Goal: Information Seeking & Learning: Learn about a topic

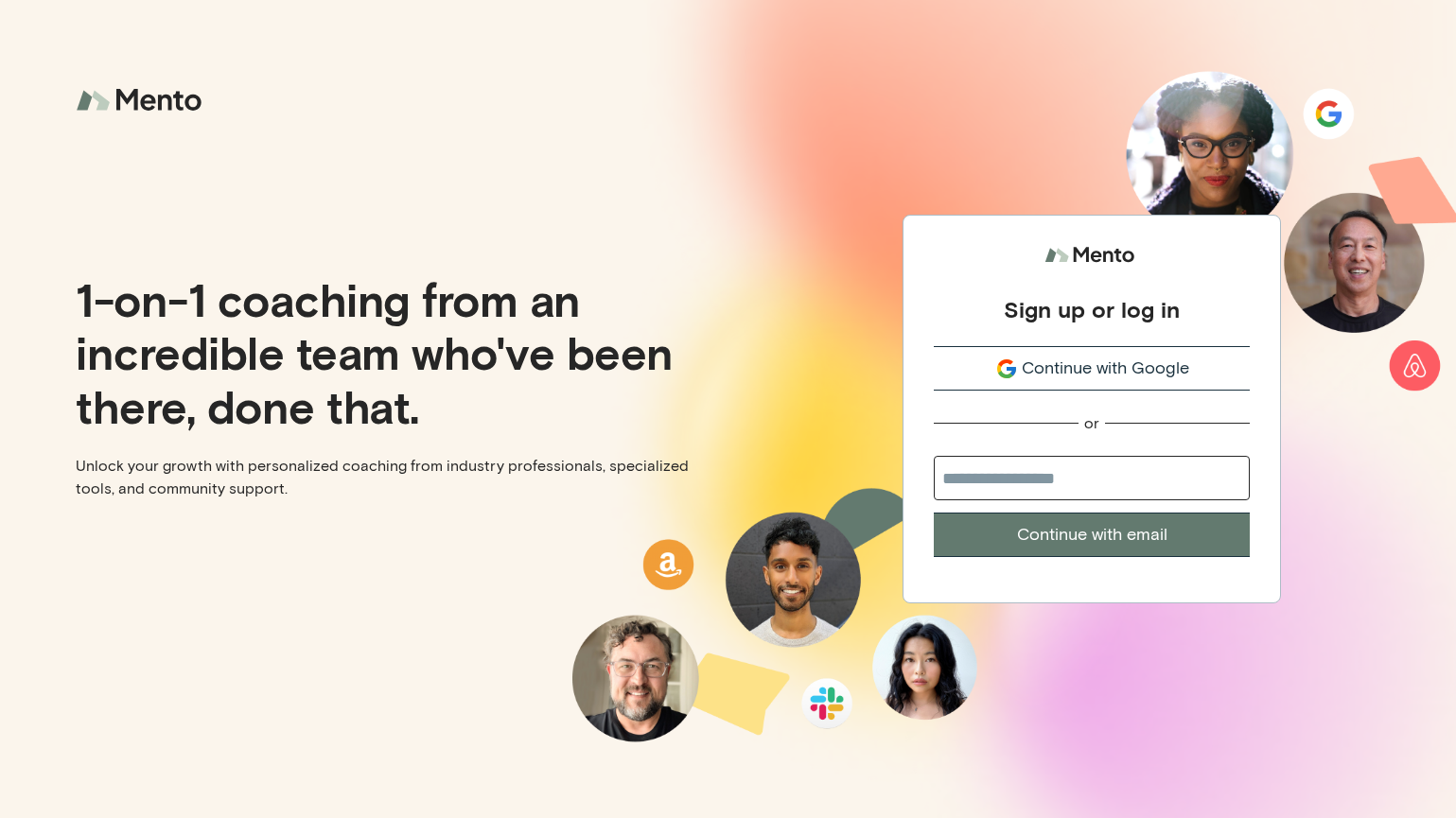
click at [1055, 375] on span "Continue with Google" at bounding box center [1106, 368] width 167 height 26
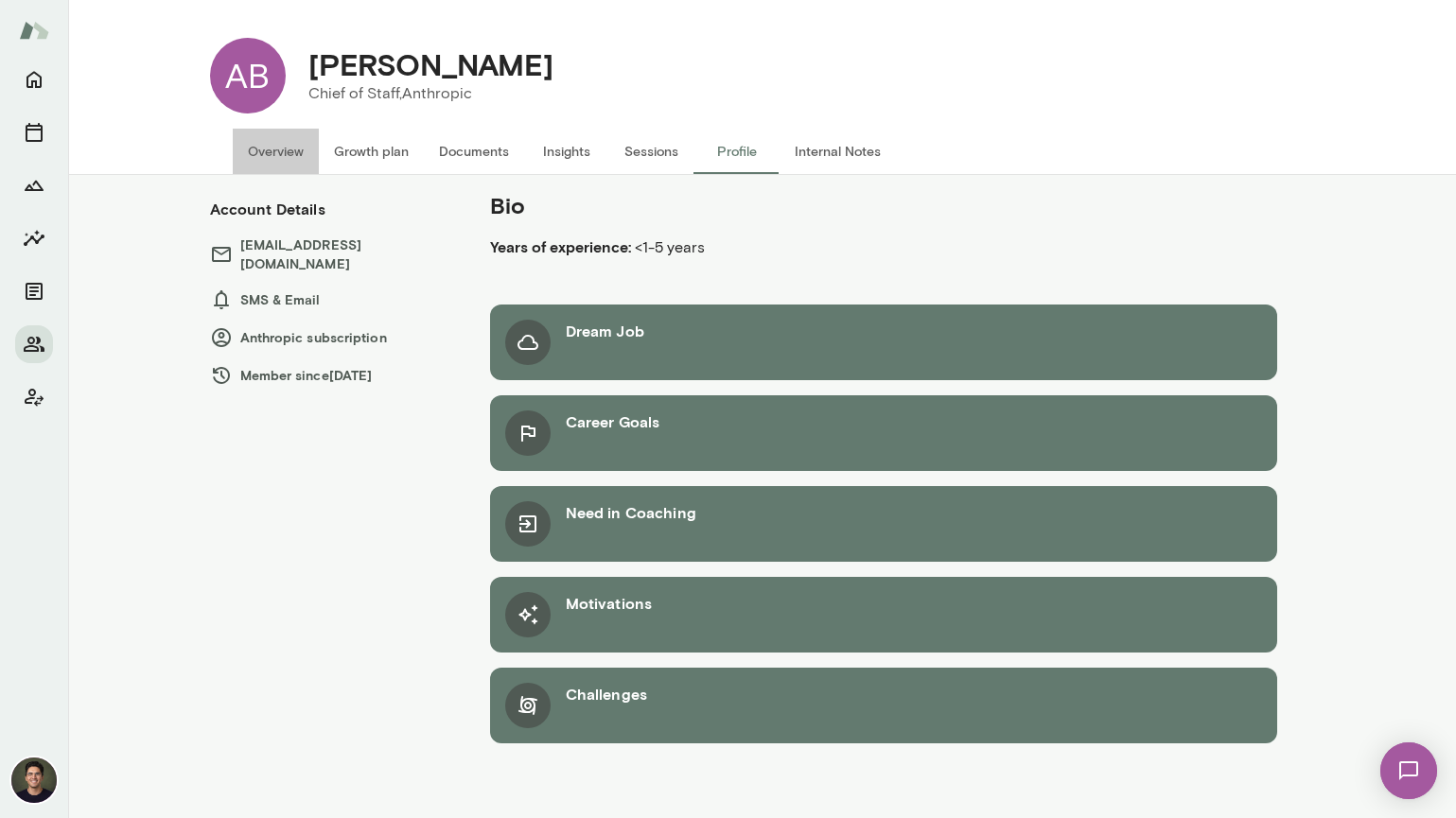
click at [311, 158] on button "Overview" at bounding box center [275, 151] width 86 height 46
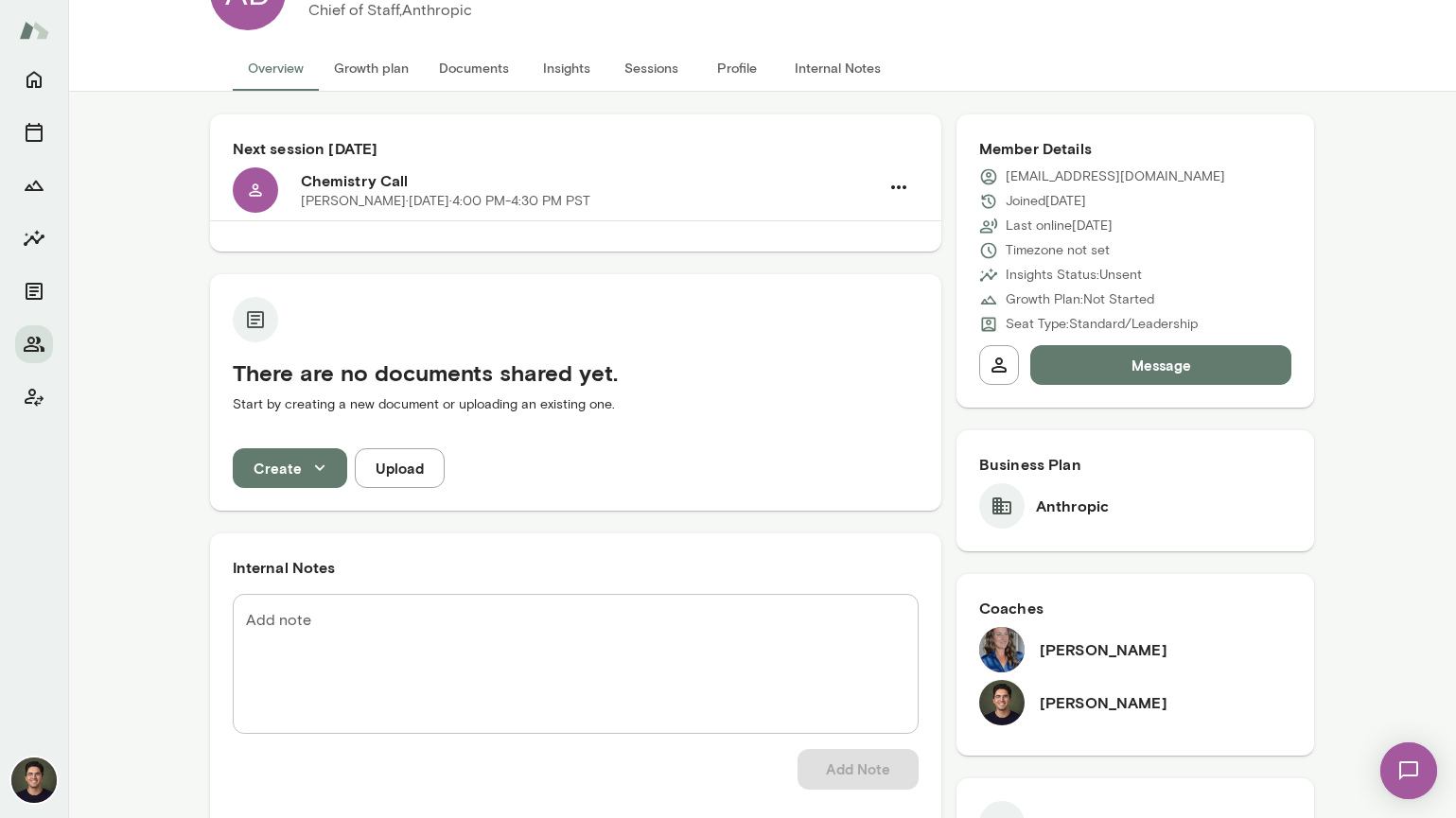
scroll to position [100, 0]
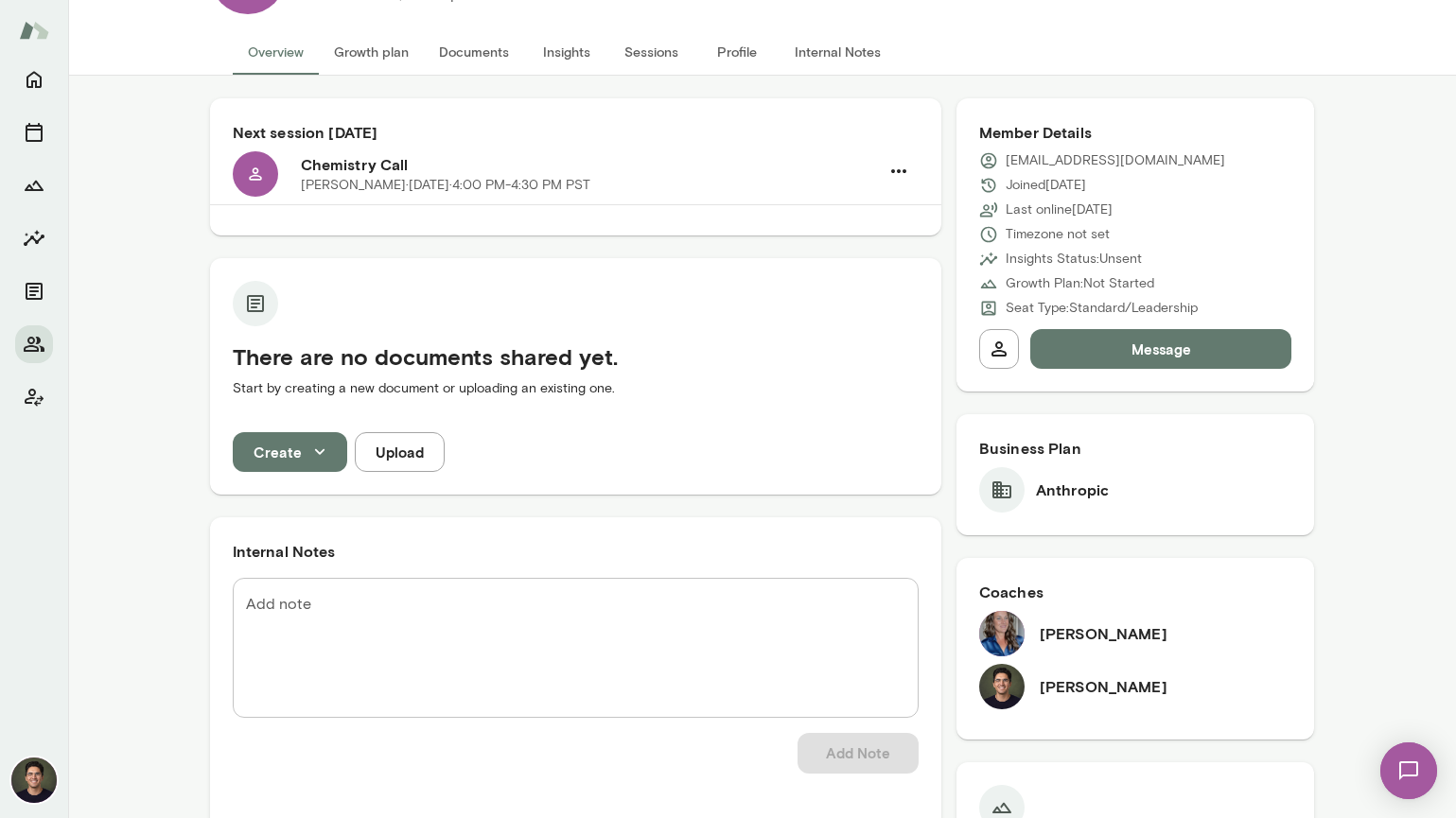
click at [1001, 647] on img at bounding box center [1002, 634] width 46 height 46
click at [1054, 637] on h6 "Nicole Menkhoff" at bounding box center [1104, 634] width 127 height 23
drag, startPoint x: 1159, startPoint y: 639, endPoint x: 1035, endPoint y: 634, distance: 124.1
click at [1035, 634] on div "Nicole Menkhoff" at bounding box center [1136, 634] width 313 height 46
copy h6 "Nicole Menkhoff"
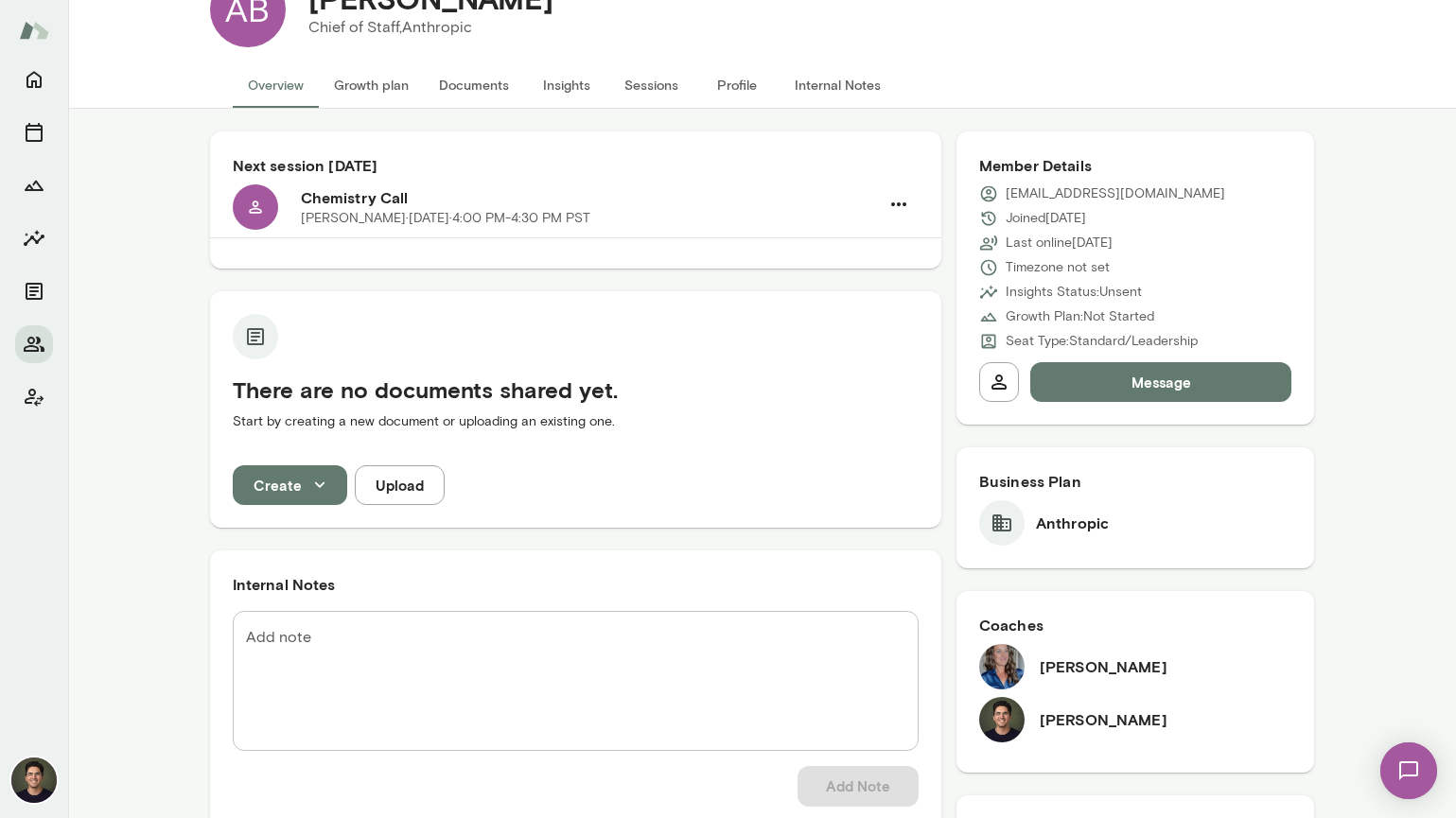
scroll to position [66, 0]
drag, startPoint x: 690, startPoint y: 80, endPoint x: 726, endPoint y: 87, distance: 36.7
click at [702, 86] on button "Profile" at bounding box center [737, 86] width 85 height 46
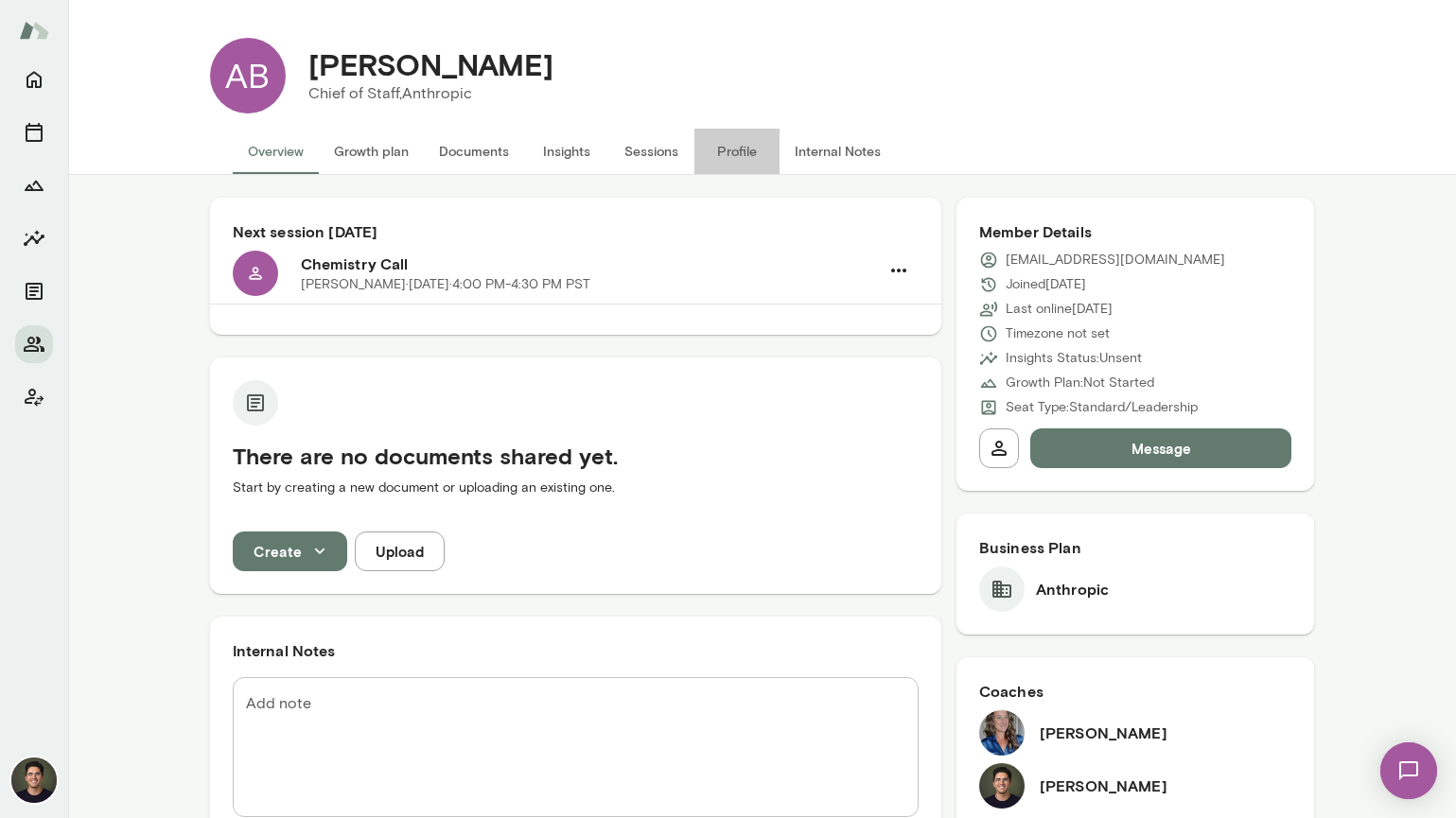
click at [726, 87] on div "Avital Balwit Chief of Staff, Anthropic" at bounding box center [801, 76] width 1030 height 76
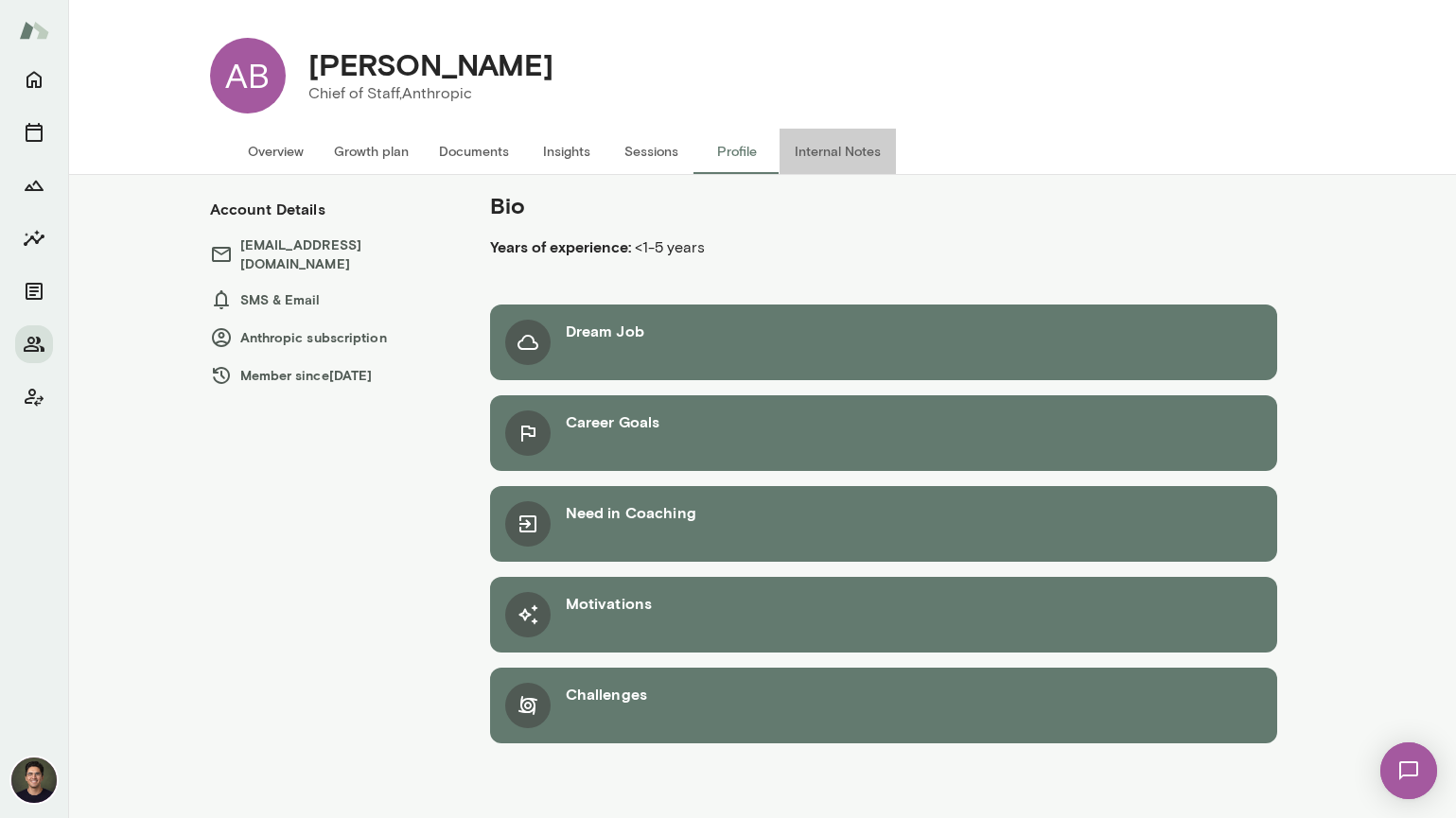
click at [834, 149] on button "Internal Notes" at bounding box center [838, 151] width 116 height 46
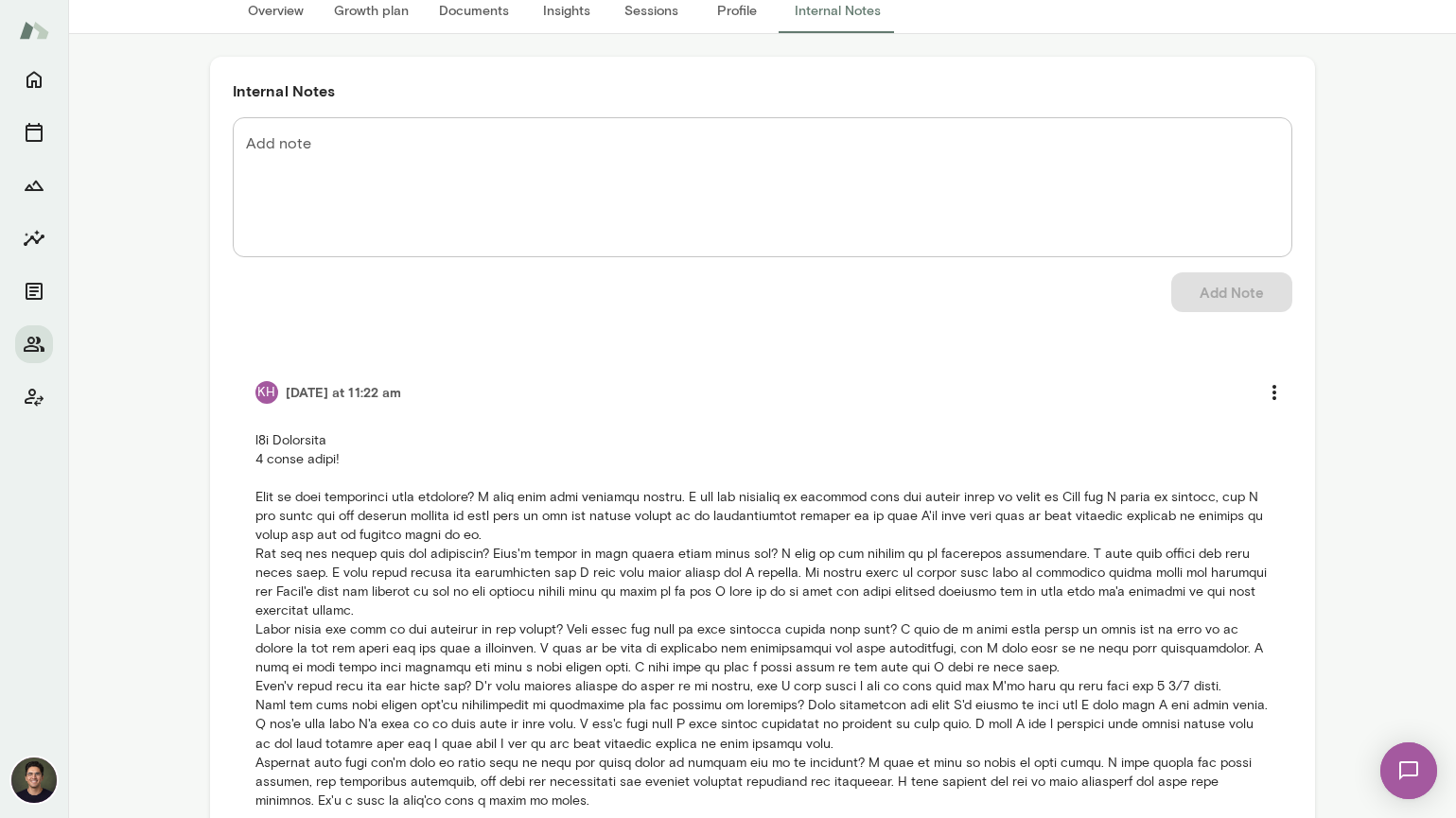
scroll to position [217, 0]
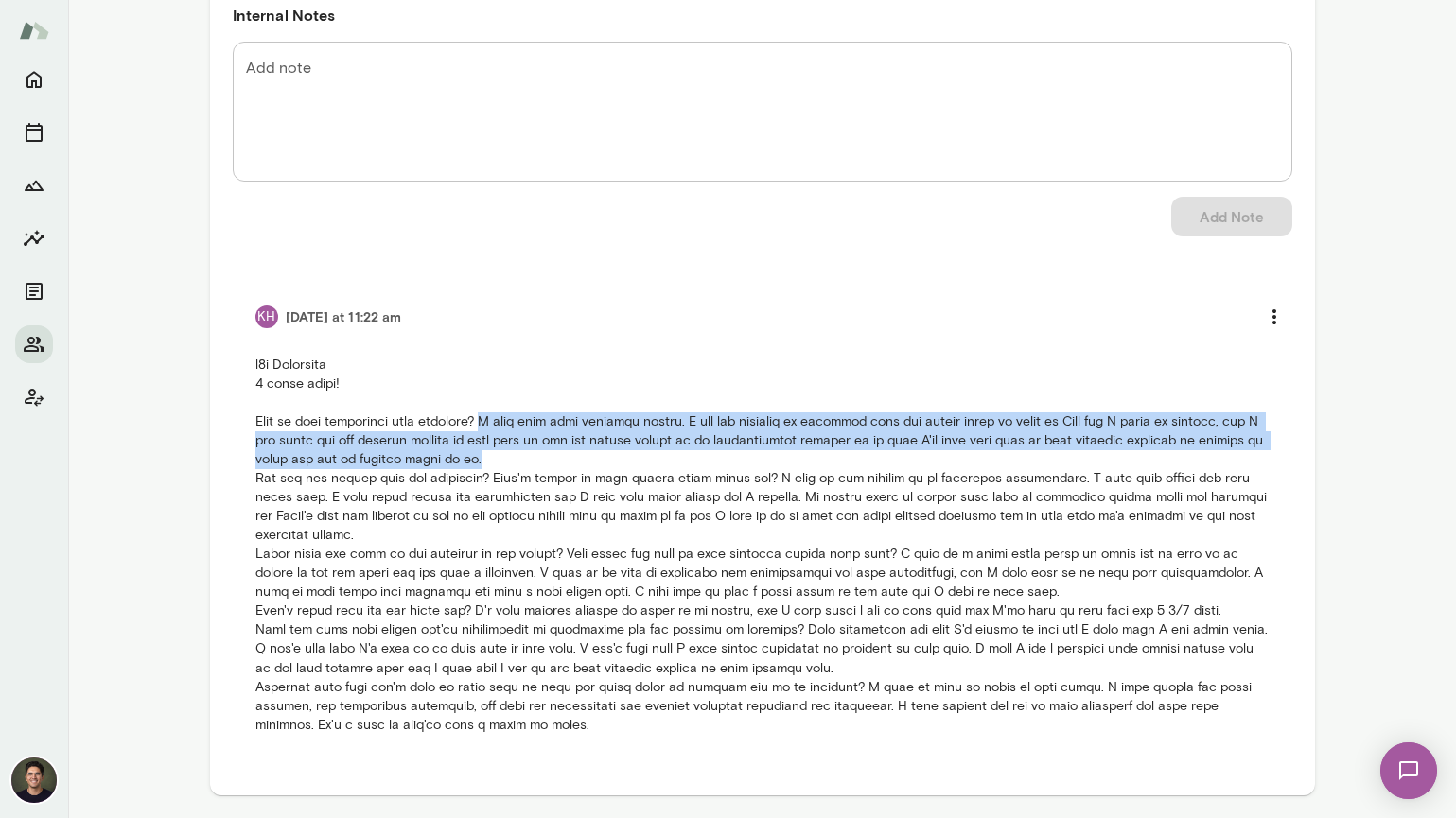
drag, startPoint x: 488, startPoint y: 423, endPoint x: 537, endPoint y: 456, distance: 59.1
click at [537, 456] on p at bounding box center [763, 544] width 1014 height 378
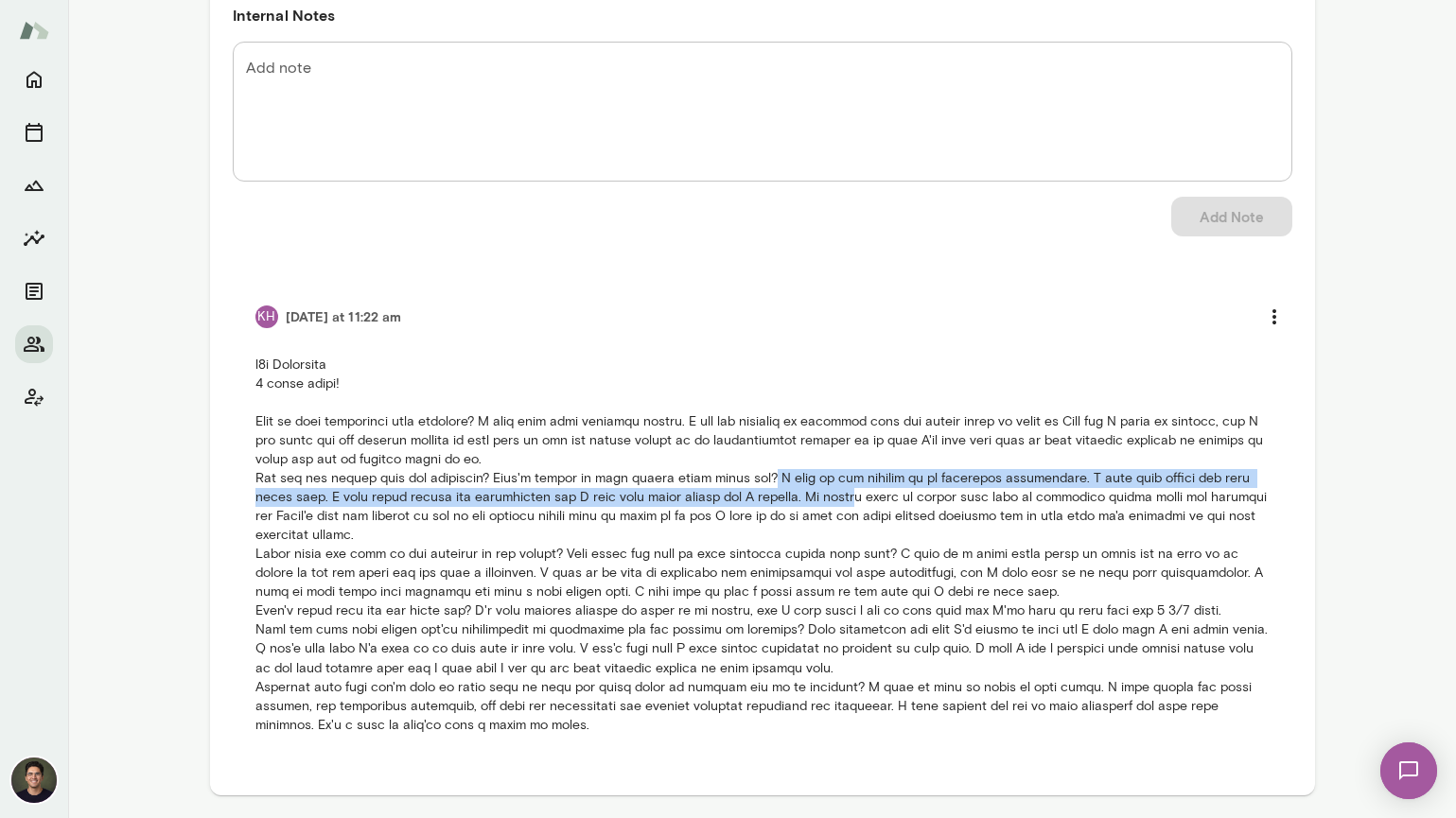
drag, startPoint x: 753, startPoint y: 479, endPoint x: 819, endPoint y: 496, distance: 68.2
click at [815, 496] on p at bounding box center [763, 544] width 1014 height 378
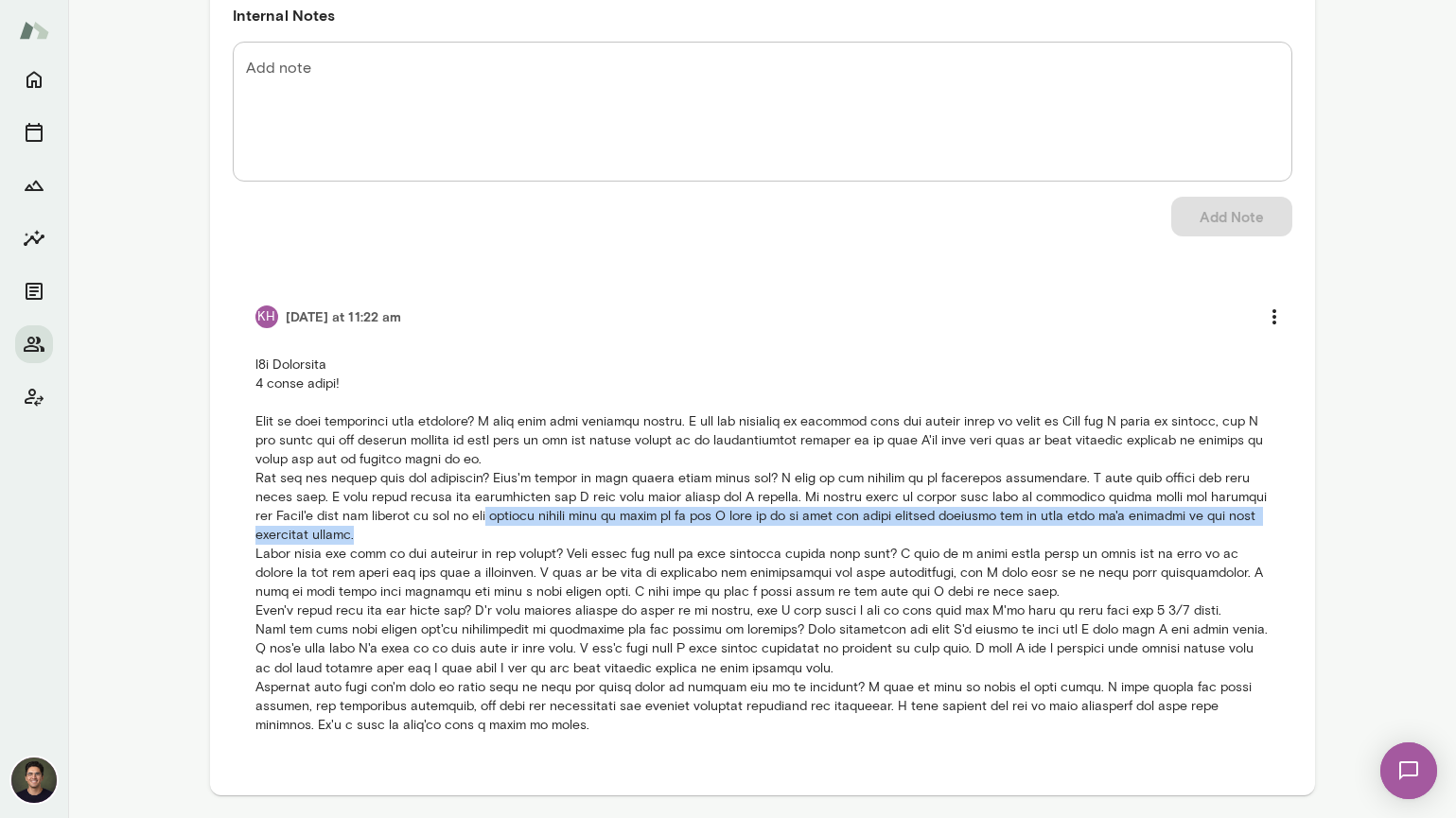
drag, startPoint x: 472, startPoint y: 518, endPoint x: 472, endPoint y: 528, distance: 10.0
click at [472, 528] on p at bounding box center [763, 544] width 1014 height 378
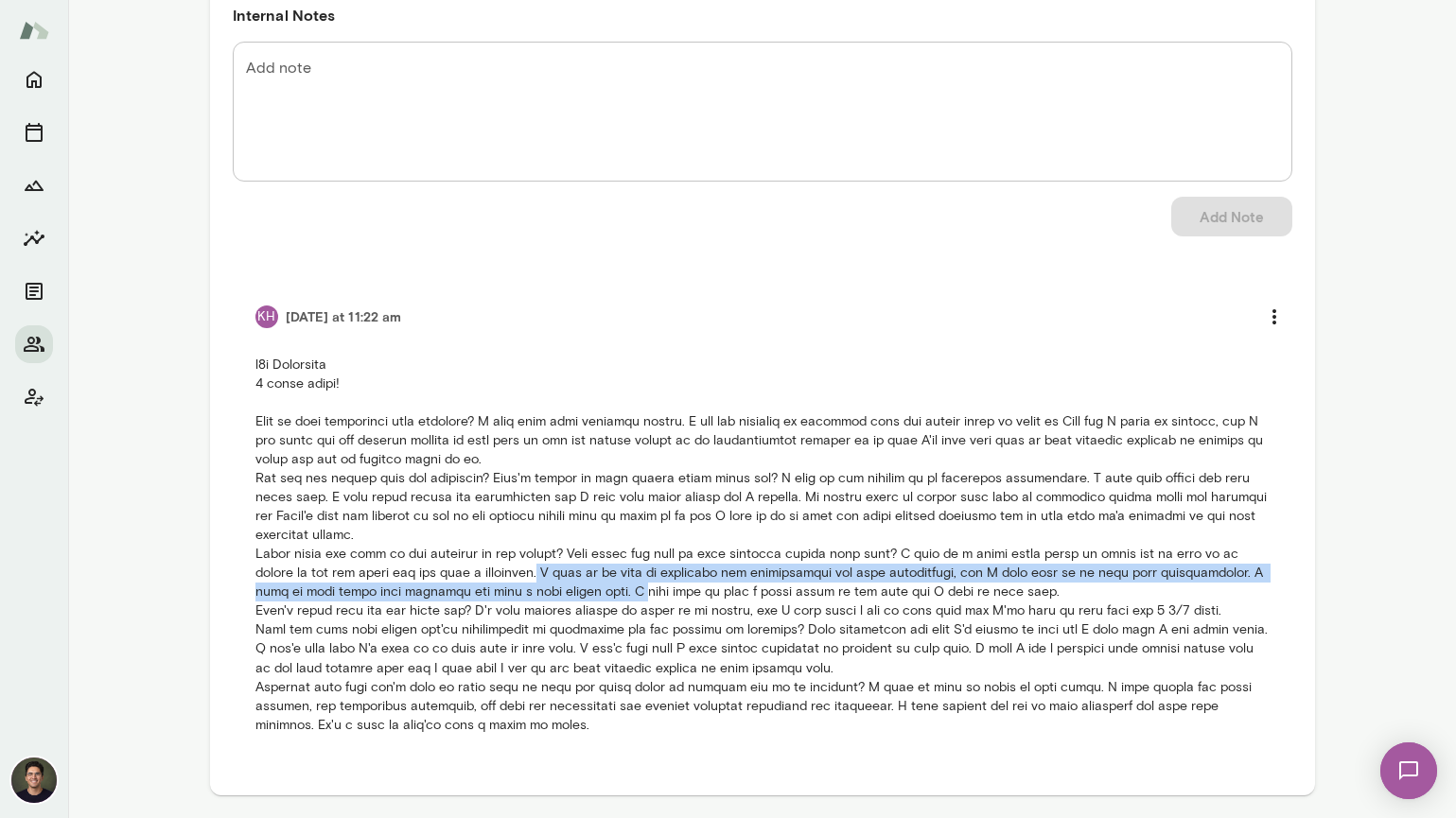
drag, startPoint x: 491, startPoint y: 579, endPoint x: 559, endPoint y: 593, distance: 69.4
click at [559, 593] on p at bounding box center [763, 544] width 1014 height 378
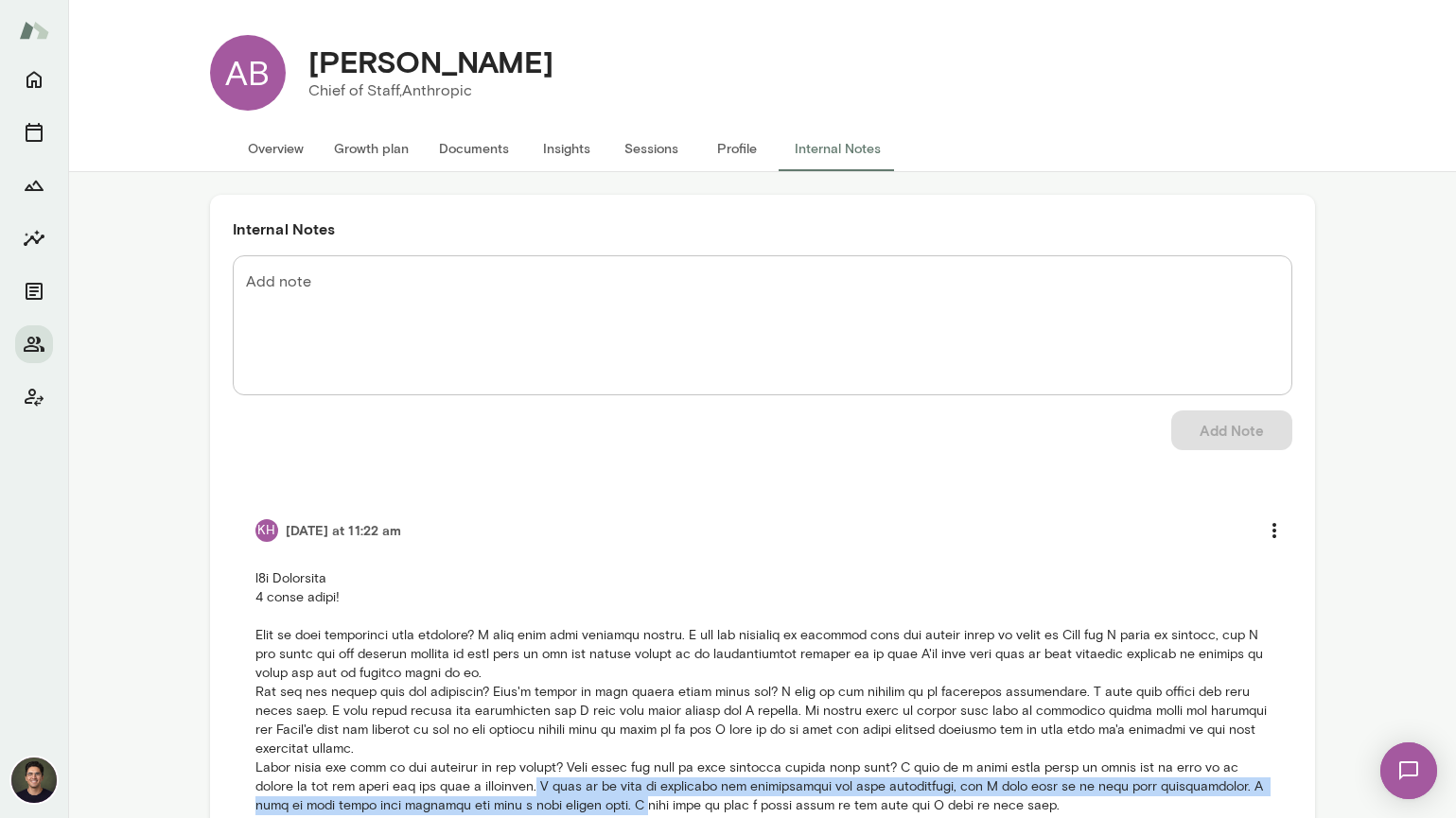
scroll to position [0, 0]
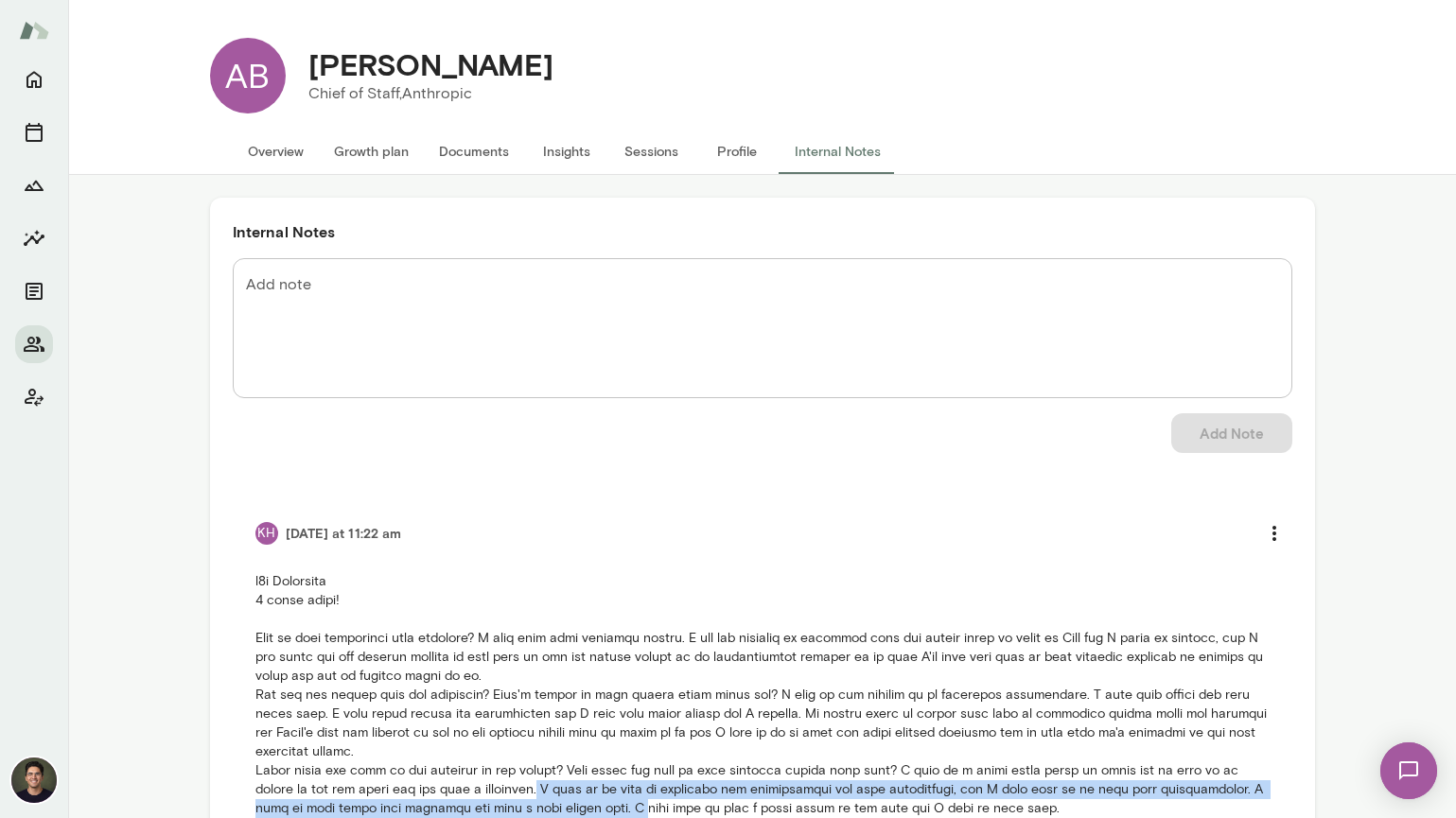
click at [284, 149] on button "Overview" at bounding box center [275, 151] width 86 height 46
